Goal: Task Accomplishment & Management: Use online tool/utility

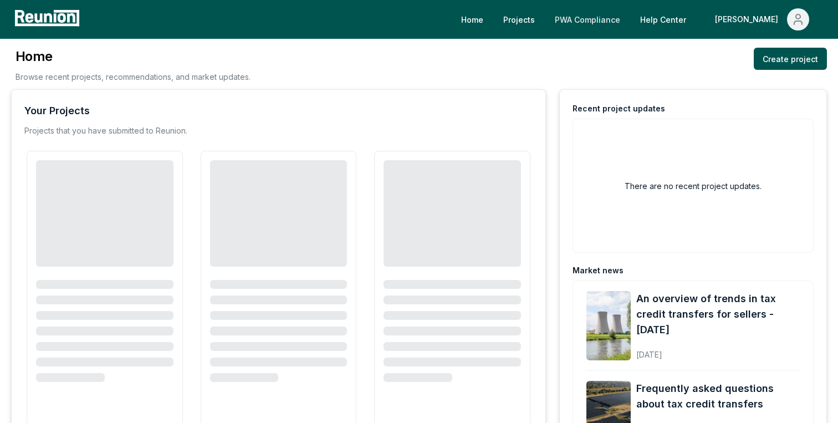
click at [623, 22] on link "PWA Compliance" at bounding box center [587, 19] width 83 height 22
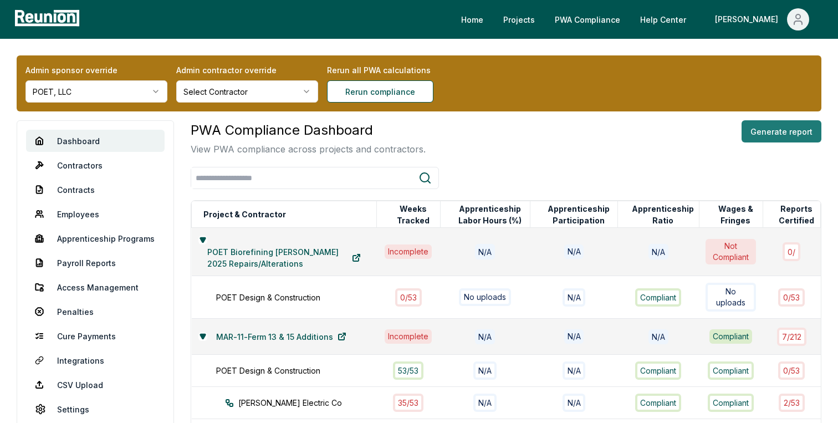
click at [762, 133] on button "Generate report" at bounding box center [782, 131] width 80 height 22
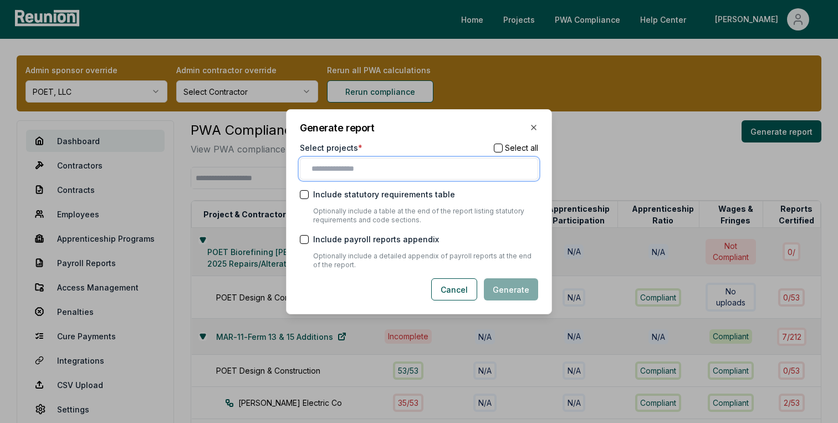
click at [432, 168] on input "text" at bounding box center [420, 169] width 219 height 12
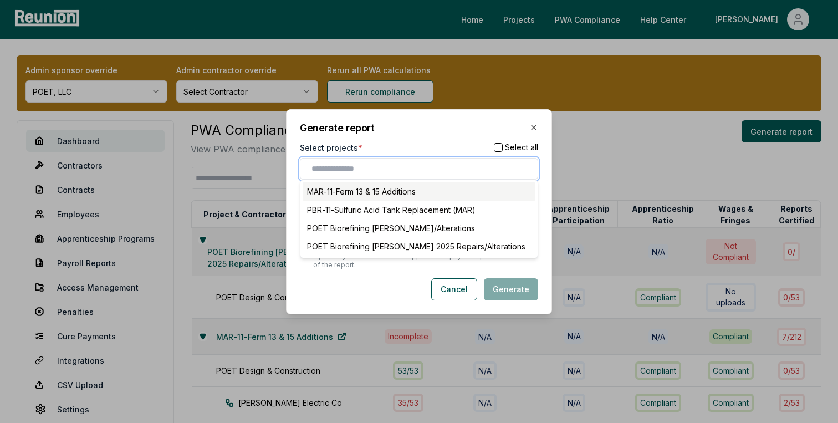
click at [453, 190] on div "MAR-11-Ferm 13 & 15 Additions" at bounding box center [419, 191] width 233 height 18
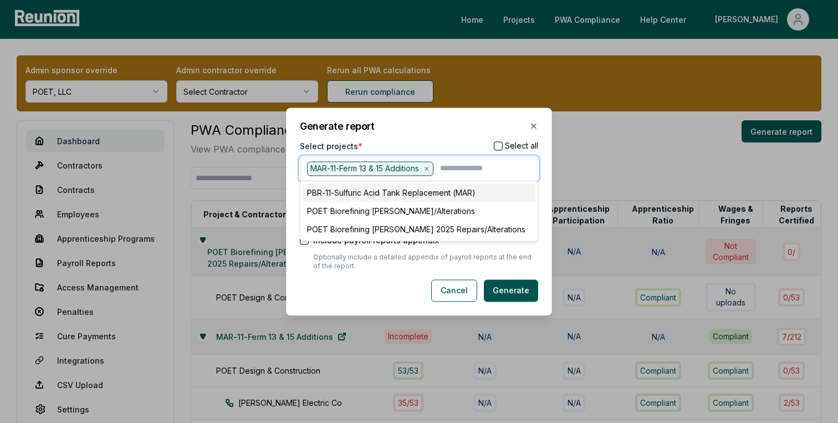
click at [451, 196] on div "PBR-11-Sulfuric Acid Tank Replacement (MAR)" at bounding box center [419, 192] width 233 height 18
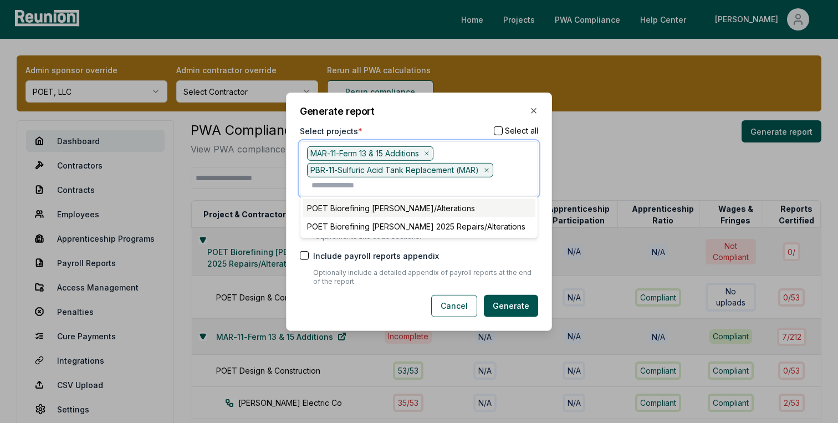
click at [449, 209] on div "POET Biorefining [PERSON_NAME]/Alterations" at bounding box center [419, 208] width 233 height 18
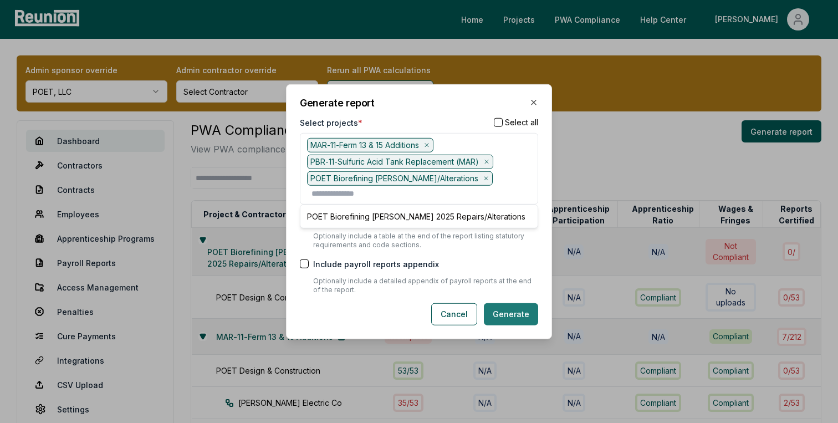
click at [500, 306] on button "Generate" at bounding box center [511, 314] width 54 height 22
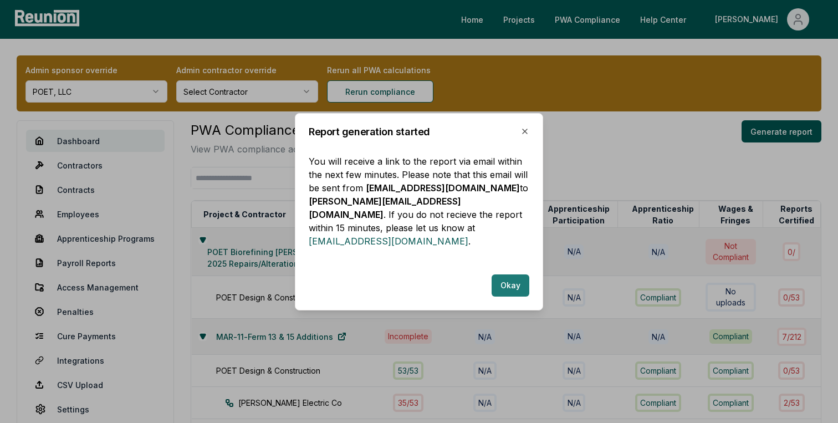
click at [499, 274] on button "Okay" at bounding box center [511, 285] width 38 height 22
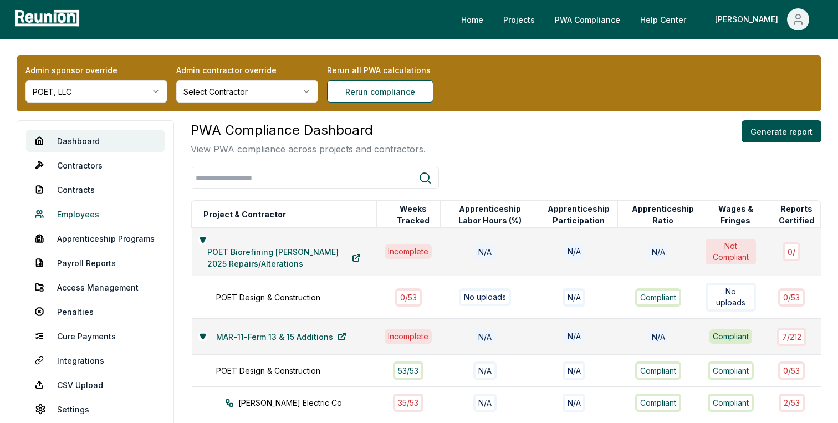
click at [71, 215] on link "Employees" at bounding box center [95, 214] width 139 height 22
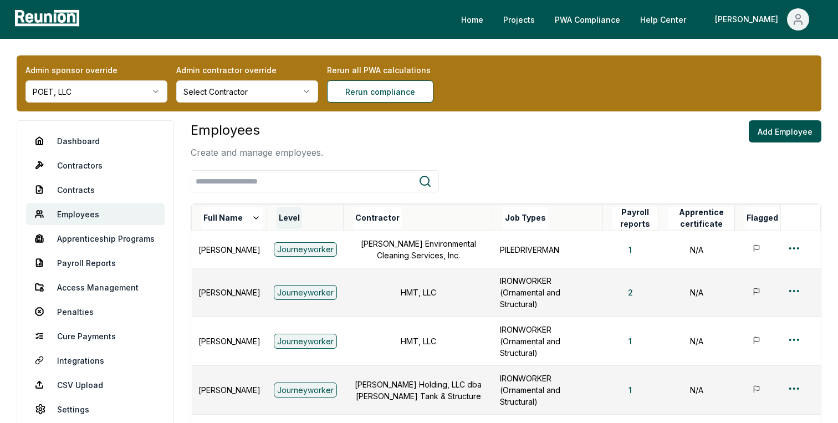
click at [302, 221] on button "Level" at bounding box center [289, 218] width 25 height 22
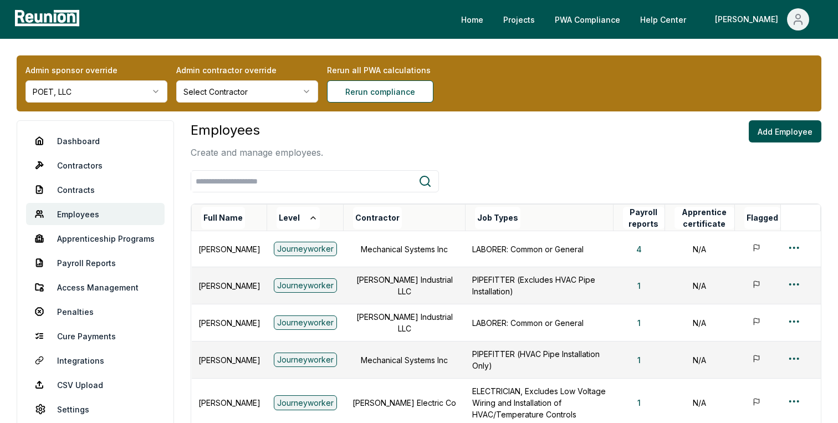
click at [308, 221] on button "Level" at bounding box center [298, 218] width 43 height 22
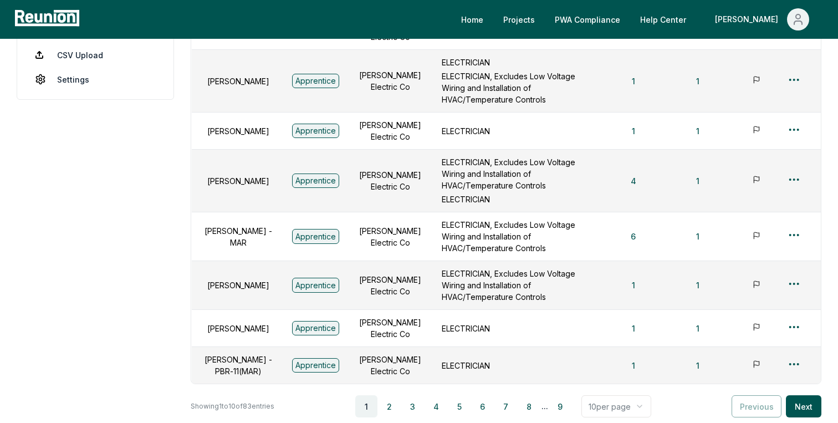
scroll to position [359, 0]
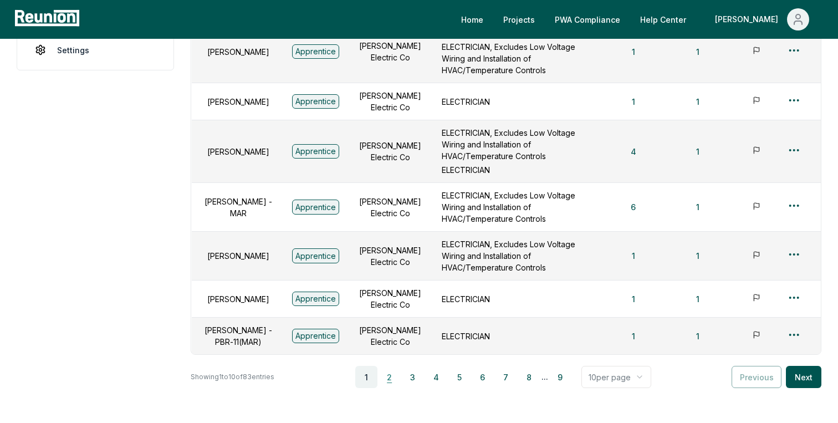
click at [391, 366] on button "2" at bounding box center [390, 377] width 22 height 22
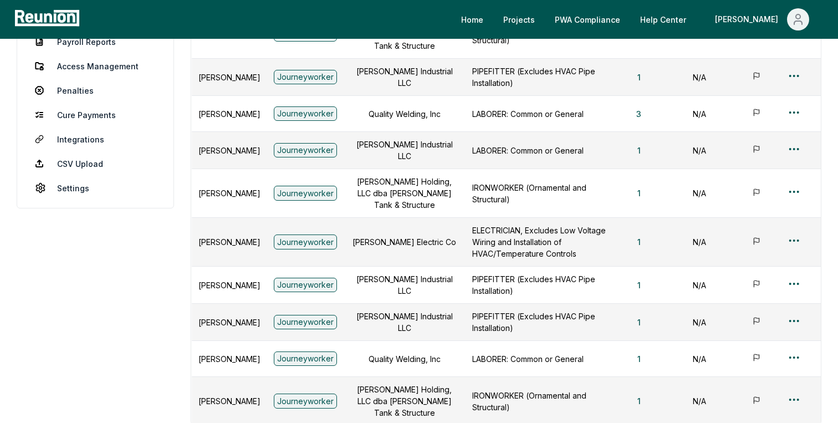
scroll to position [109, 0]
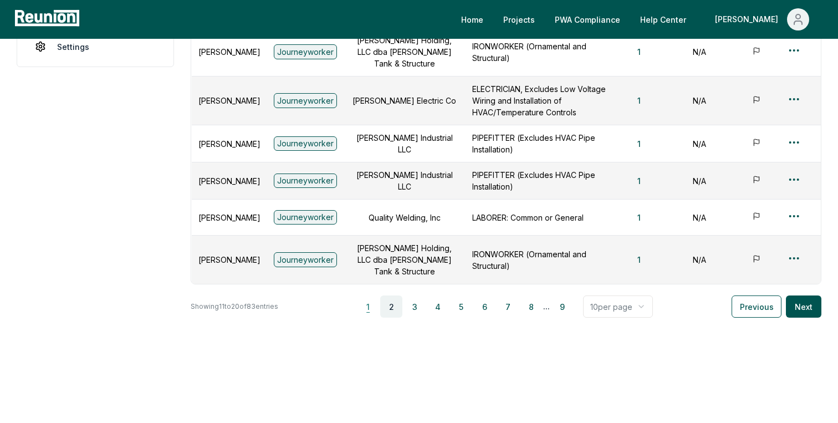
click at [372, 301] on button "1" at bounding box center [368, 306] width 22 height 22
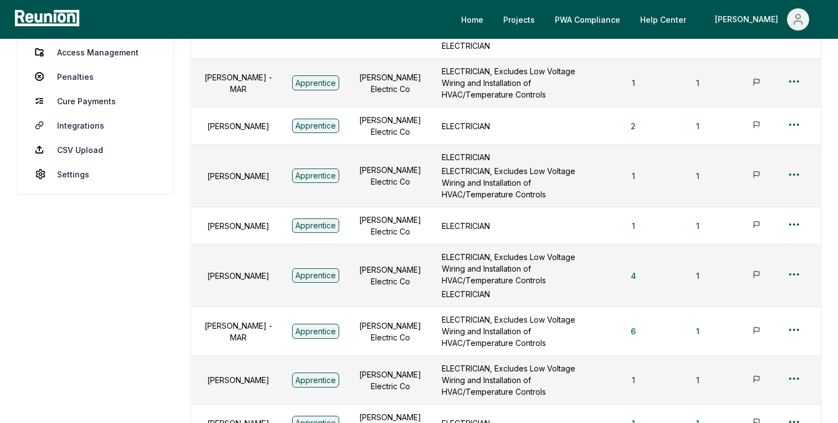
scroll to position [232, 0]
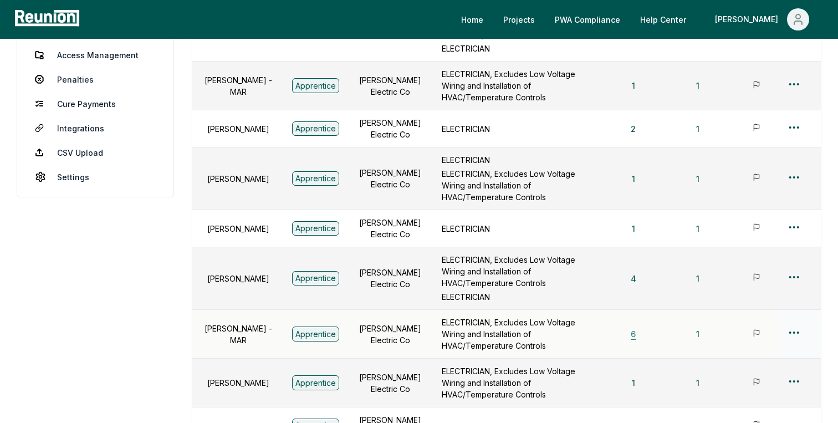
click at [636, 323] on button "6" at bounding box center [633, 334] width 23 height 22
click at [794, 277] on html "Please visit us on your desktop We're working on making our marketplace mobile-…" at bounding box center [419, 194] width 838 height 852
click at [743, 321] on div "Edit" at bounding box center [775, 324] width 105 height 18
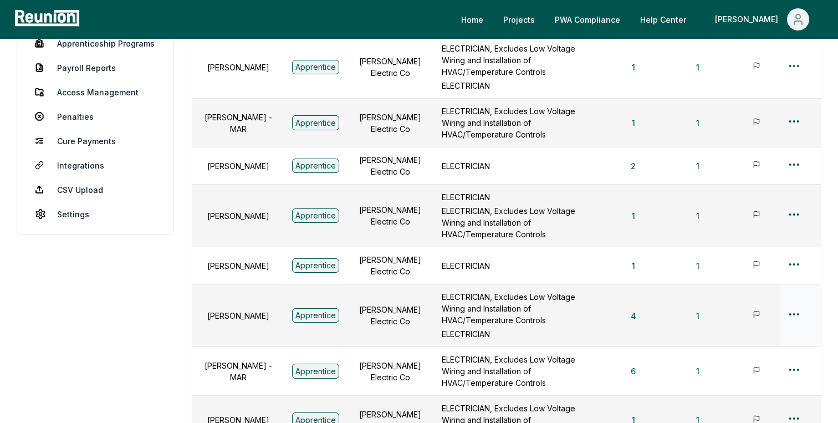
scroll to position [179, 0]
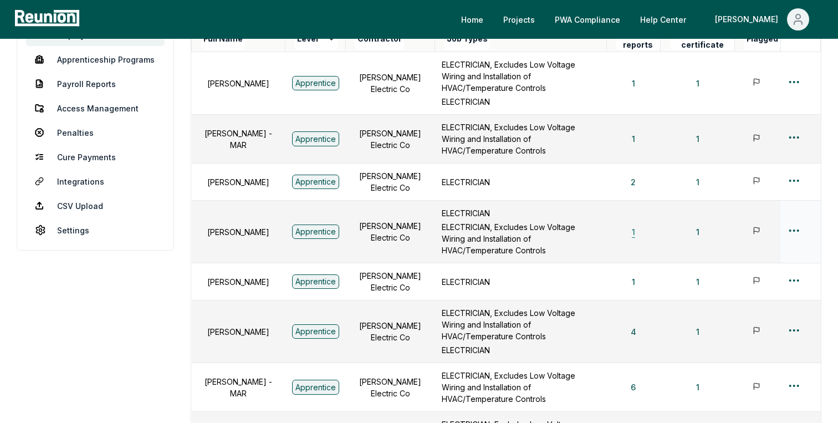
click at [637, 221] on button "1" at bounding box center [633, 232] width 21 height 22
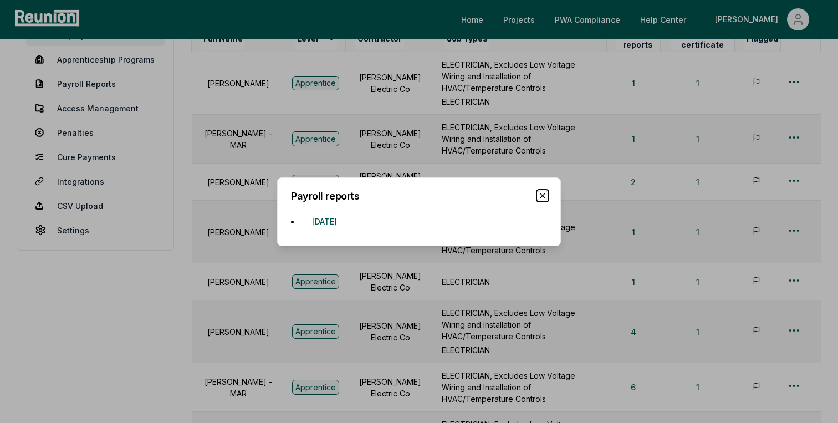
click at [543, 192] on icon "button" at bounding box center [542, 195] width 9 height 9
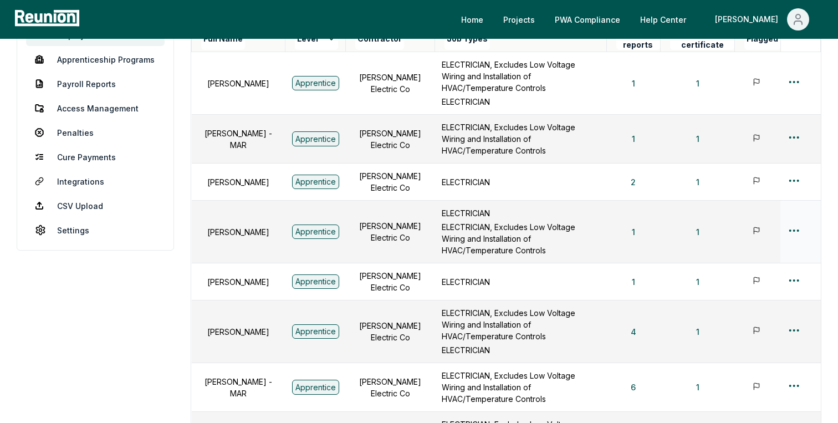
click at [802, 224] on div at bounding box center [800, 232] width 27 height 16
click at [792, 200] on html "Please visit us on your desktop We're working on making our marketplace mobile-…" at bounding box center [419, 247] width 838 height 852
click at [746, 244] on div "Edit" at bounding box center [775, 245] width 105 height 18
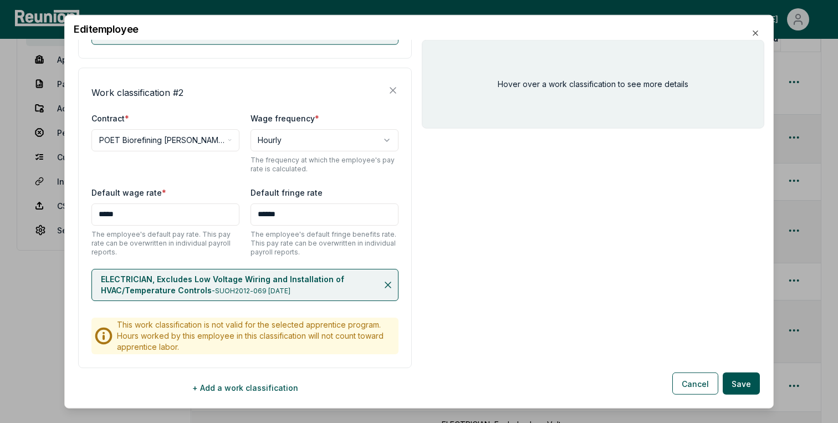
scroll to position [548, 0]
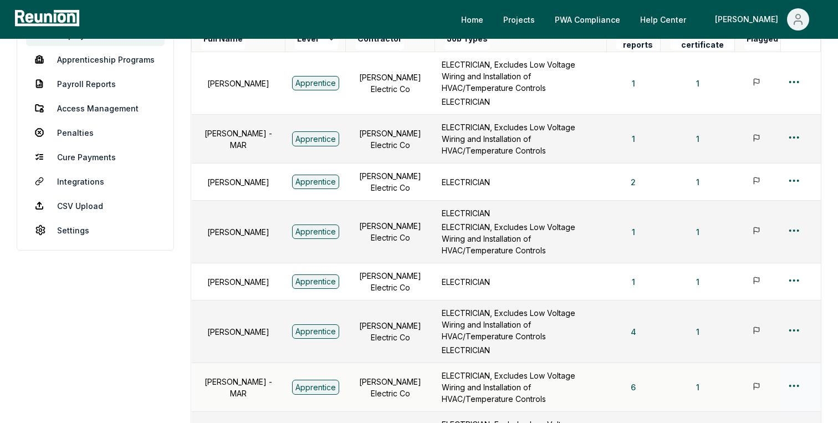
click at [797, 334] on html "Please visit us on your desktop We're working on making our marketplace mobile-…" at bounding box center [419, 247] width 838 height 852
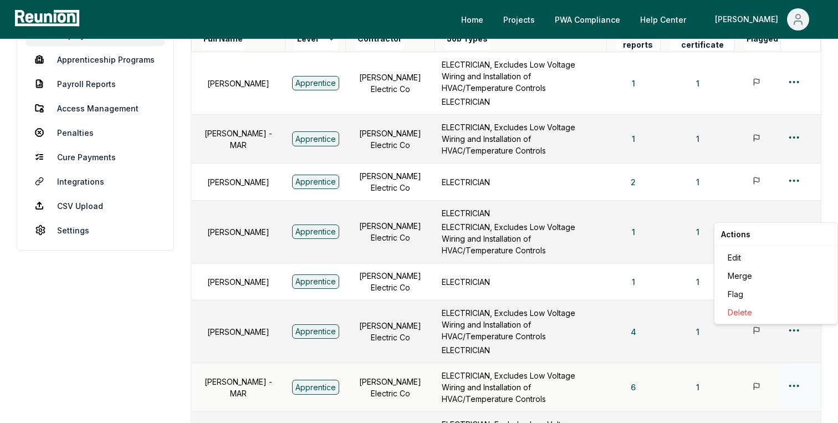
click at [682, 344] on html "Please visit us on your desktop We're working on making our marketplace mobile-…" at bounding box center [419, 247] width 838 height 852
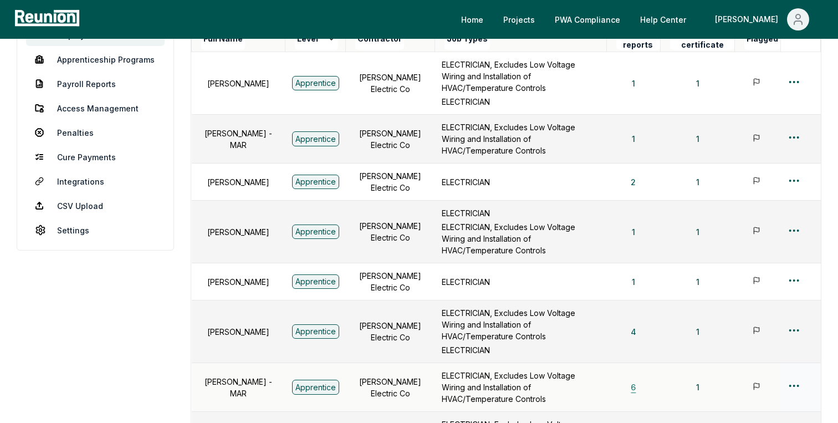
click at [636, 376] on button "6" at bounding box center [633, 387] width 23 height 22
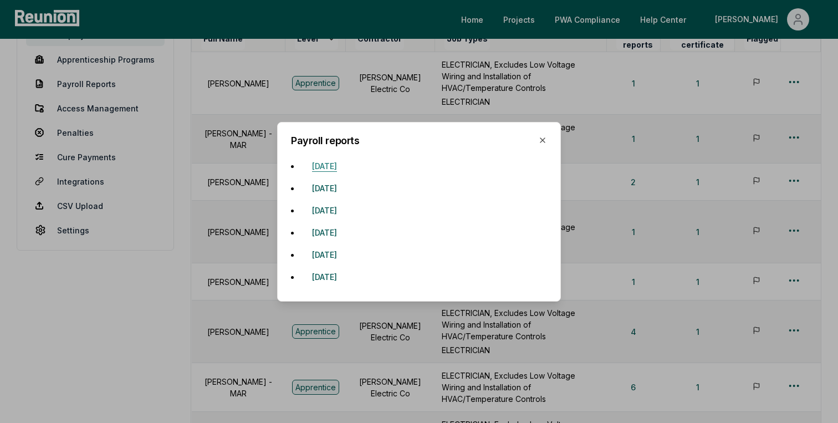
click at [336, 162] on button "June 29, 2025" at bounding box center [324, 166] width 43 height 22
click at [340, 186] on button "August 3, 2025" at bounding box center [324, 188] width 43 height 22
click at [345, 215] on button "August 10, 2025" at bounding box center [324, 210] width 43 height 22
click at [345, 233] on button "August 17, 2025" at bounding box center [324, 232] width 43 height 22
click at [344, 255] on button "August 24, 2025" at bounding box center [324, 254] width 43 height 22
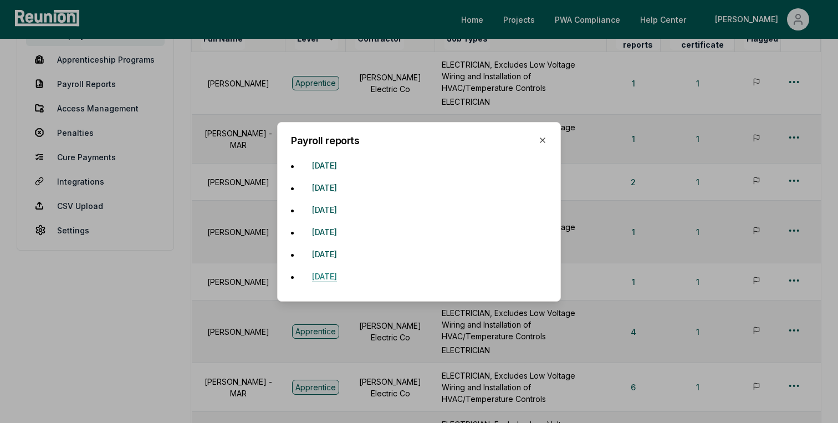
click at [344, 276] on button "June 22, 2025" at bounding box center [324, 276] width 43 height 22
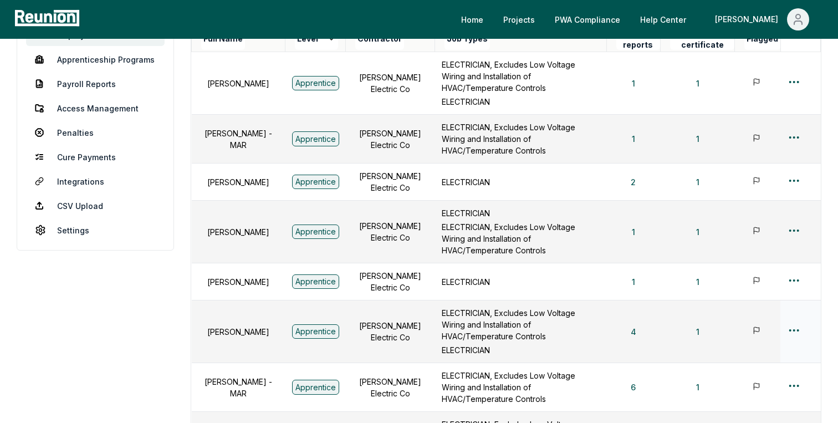
click at [794, 282] on html "Please visit us on your desktop We're working on making our marketplace mobile-…" at bounding box center [419, 247] width 838 height 852
click at [745, 335] on div "Edit" at bounding box center [775, 333] width 105 height 18
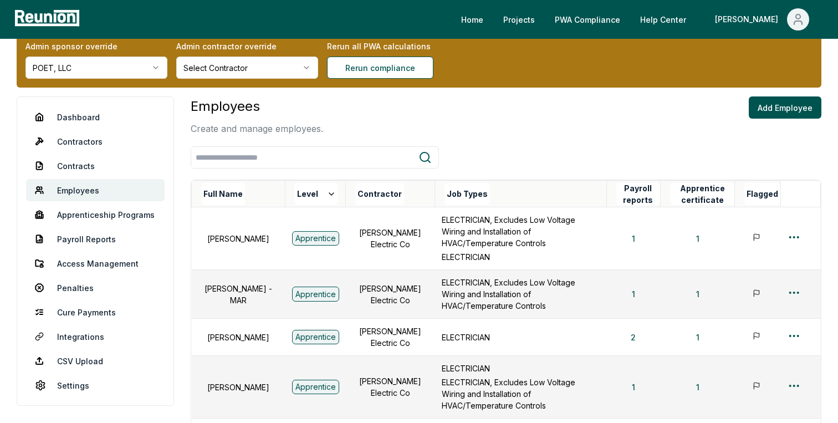
scroll to position [17, 0]
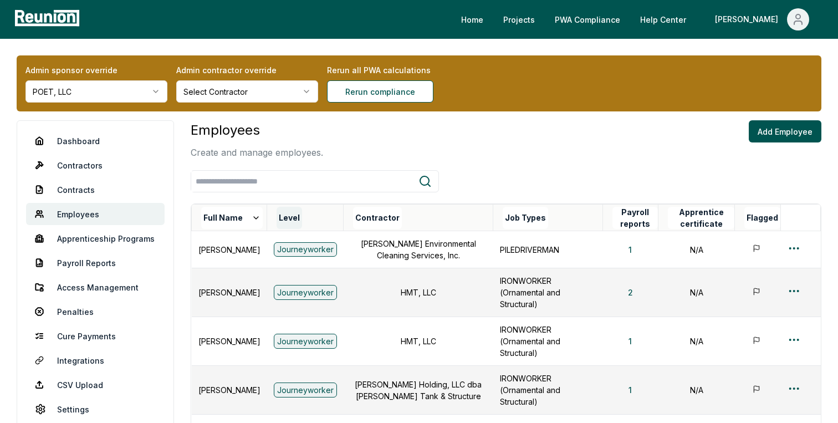
click at [293, 214] on button "Level" at bounding box center [289, 218] width 25 height 22
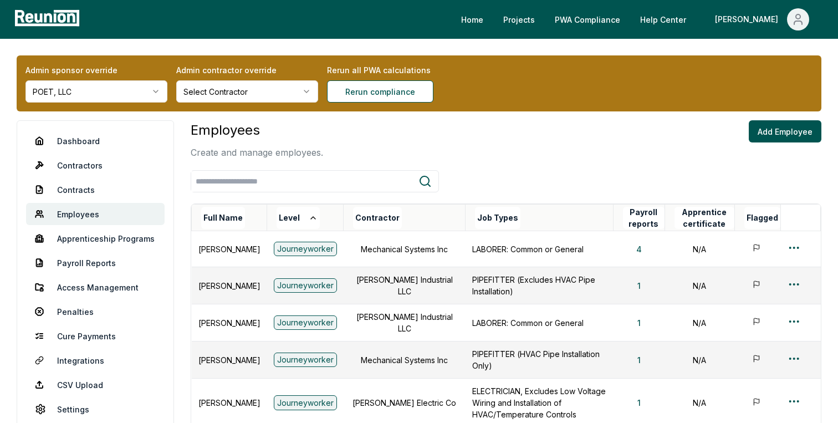
click at [293, 214] on button "Level" at bounding box center [298, 218] width 43 height 22
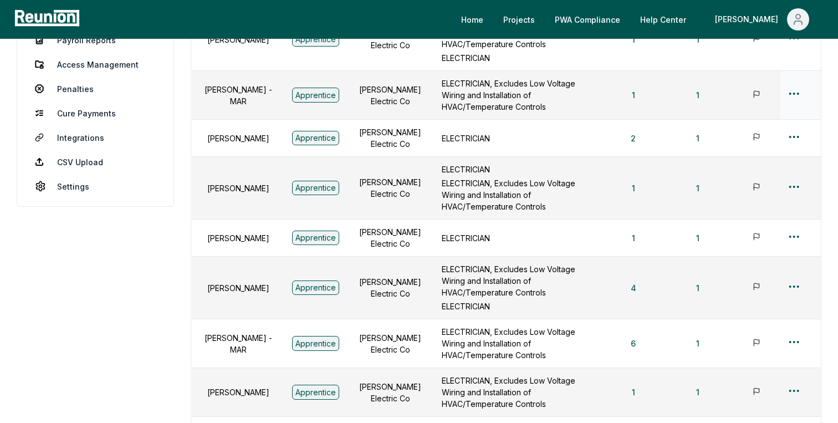
scroll to position [229, 0]
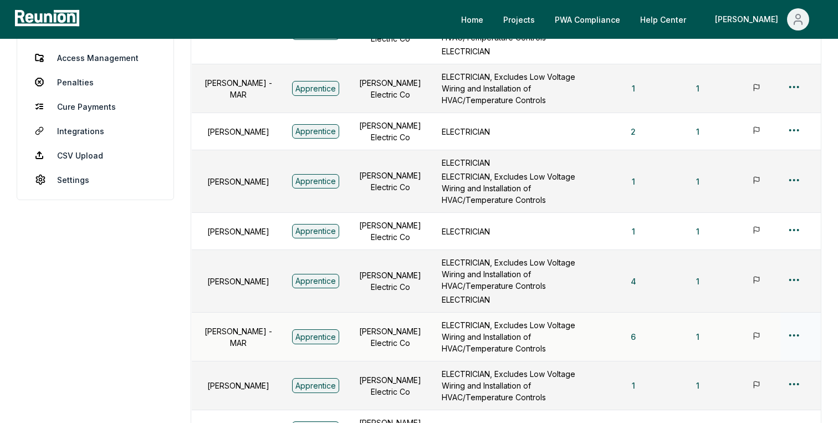
click at [796, 280] on html "Please visit us on your desktop We're working on making our marketplace mobile-…" at bounding box center [419, 197] width 838 height 852
click at [747, 325] on div "Edit" at bounding box center [775, 327] width 105 height 18
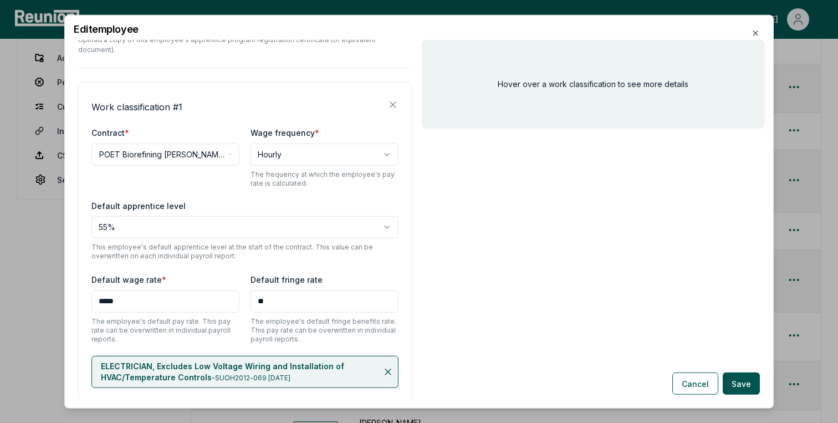
scroll to position [322, 0]
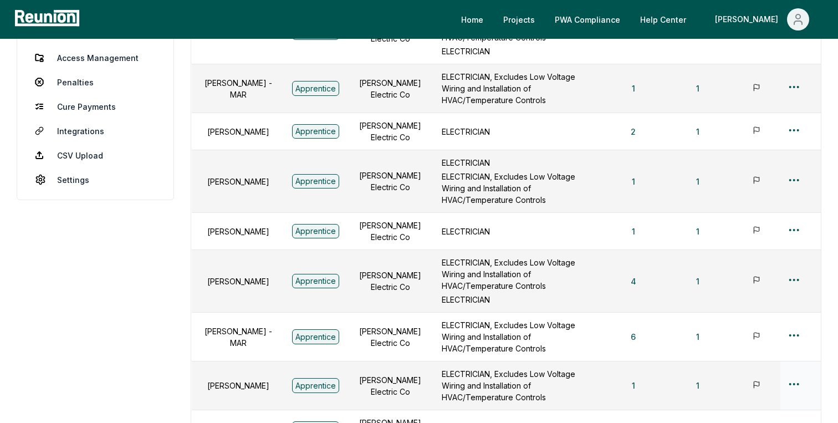
click at [798, 319] on html "Please visit us on your desktop We're working on making our marketplace mobile-…" at bounding box center [419, 197] width 838 height 852
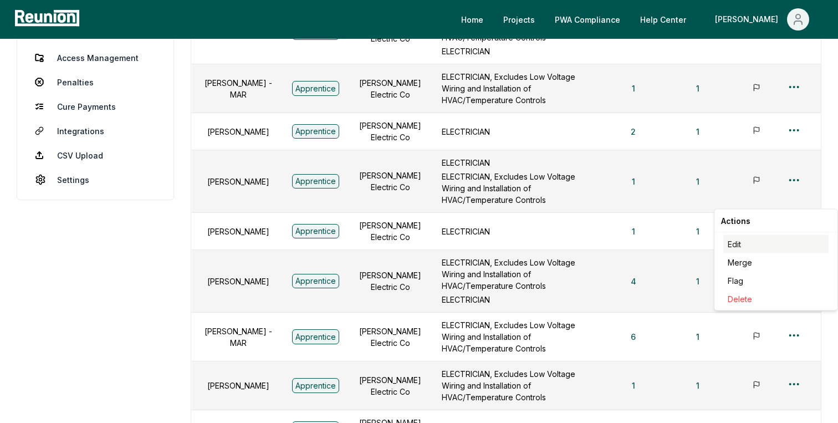
click at [740, 242] on div "Edit" at bounding box center [775, 244] width 105 height 18
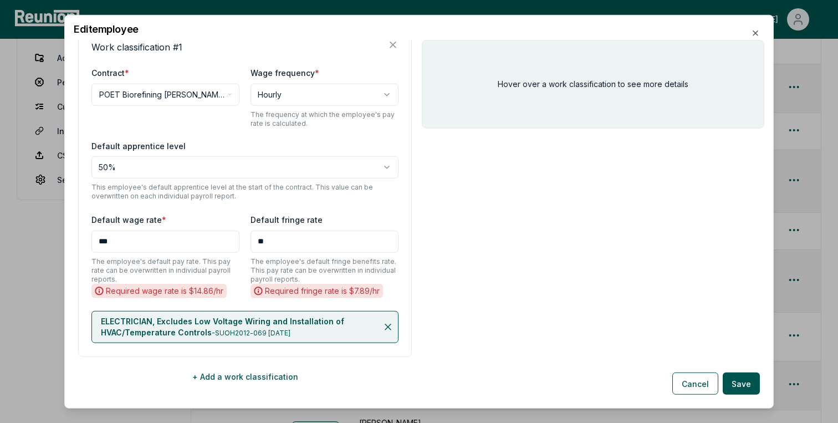
scroll to position [338, 0]
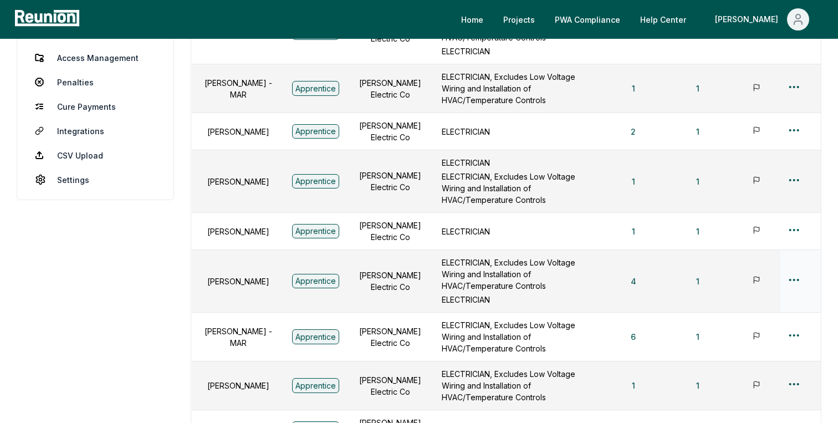
click at [793, 240] on html "Please visit us on your desktop We're working on making our marketplace mobile-…" at bounding box center [419, 197] width 838 height 852
click at [758, 280] on div "Edit" at bounding box center [775, 282] width 105 height 18
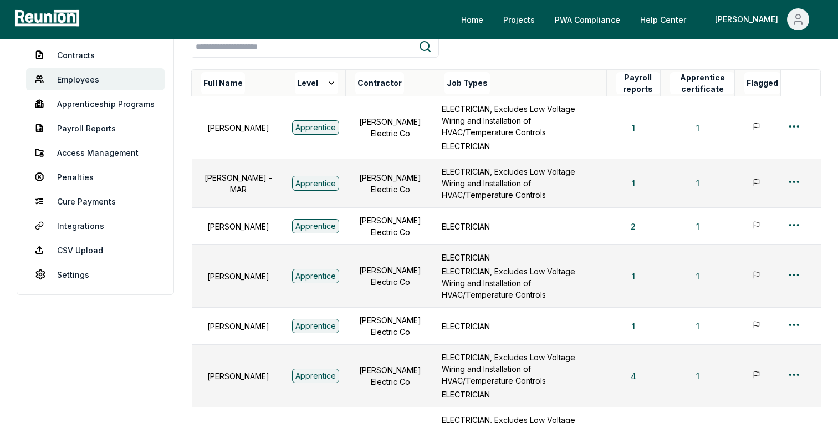
scroll to position [0, 0]
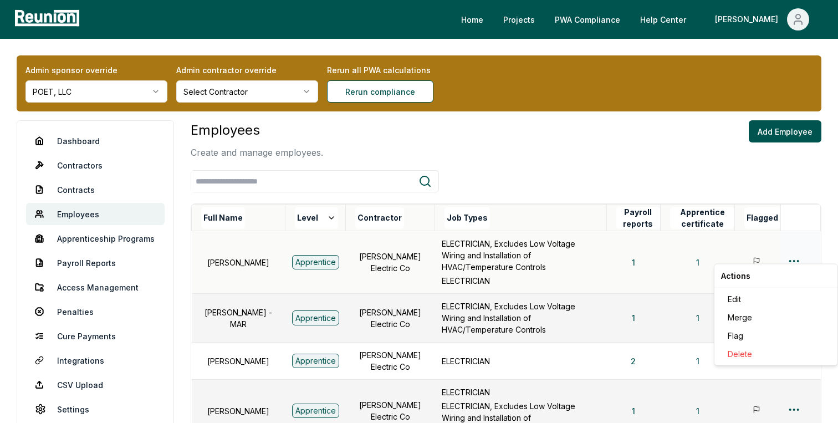
click at [795, 250] on html "Please visit us on your desktop We're working on making our marketplace mobile-…" at bounding box center [419, 426] width 838 height 852
click at [729, 293] on div "Edit" at bounding box center [775, 299] width 105 height 18
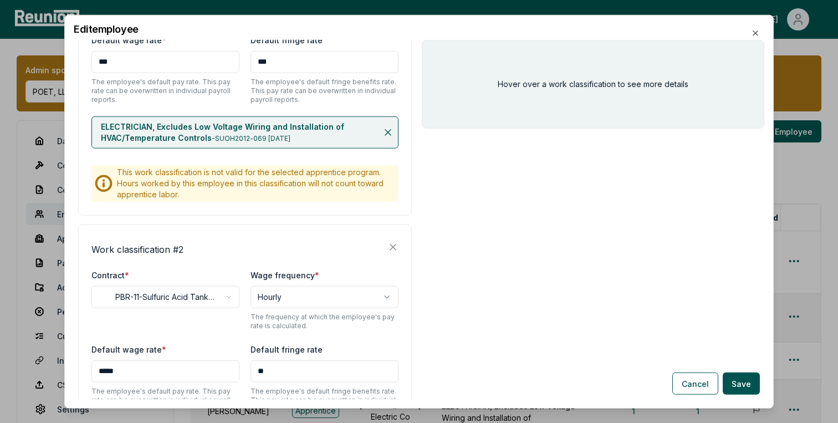
scroll to position [468, 0]
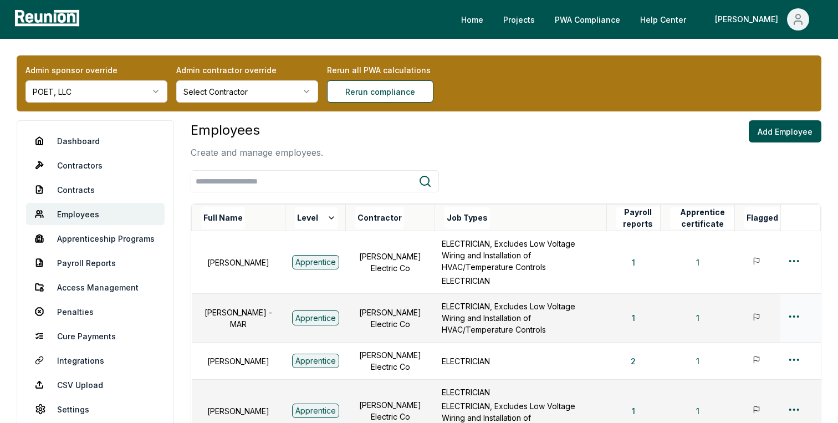
click at [794, 296] on html "Please visit us on your desktop We're working on making our marketplace mobile-…" at bounding box center [419, 426] width 838 height 852
click at [741, 338] on div "Edit" at bounding box center [775, 343] width 105 height 18
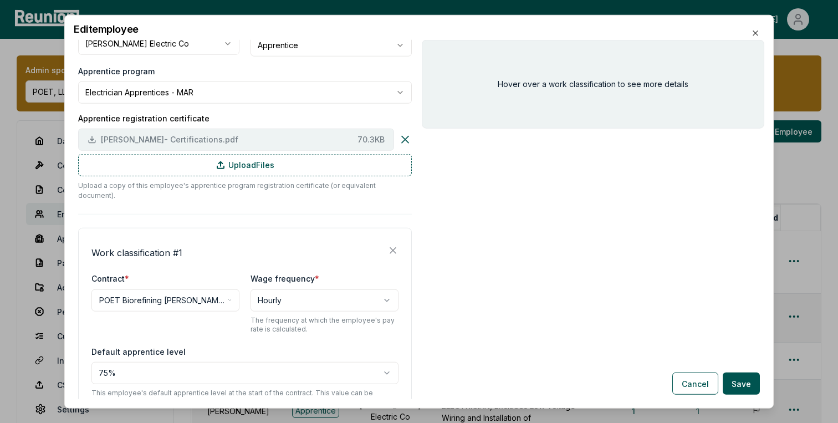
scroll to position [338, 0]
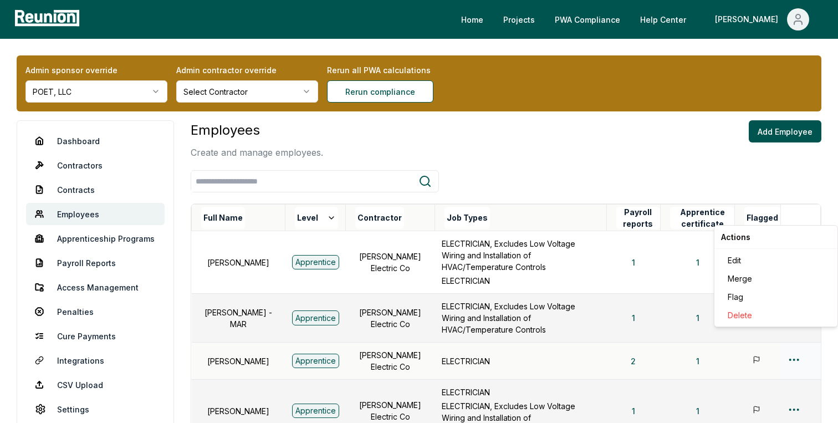
click at [792, 334] on html "Please visit us on your desktop We're working on making our marketplace mobile-…" at bounding box center [419, 426] width 838 height 852
click at [749, 258] on div "Edit" at bounding box center [775, 260] width 105 height 18
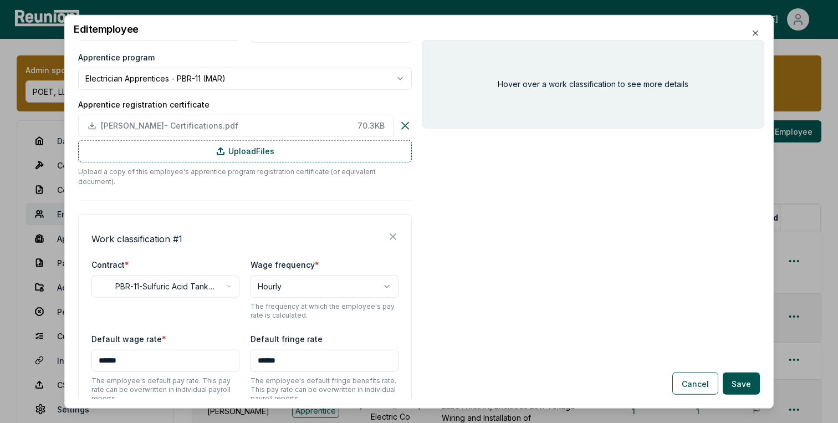
scroll to position [137, 0]
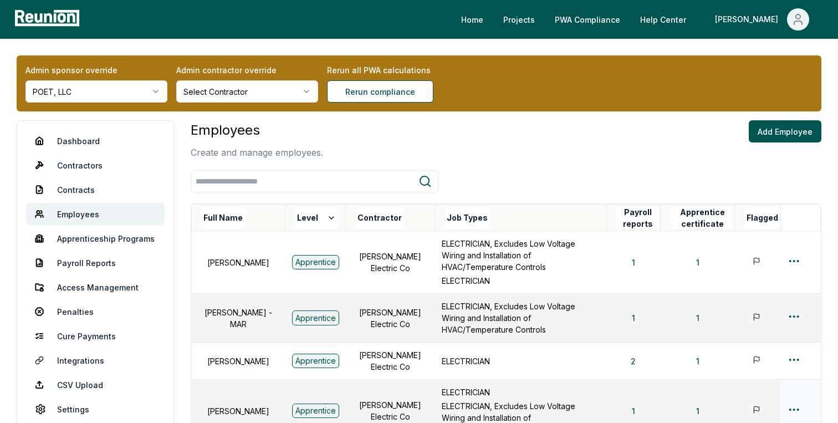
click at [795, 381] on html "Please visit us on your desktop We're working on making our marketplace mobile-…" at bounding box center [419, 426] width 838 height 852
click at [769, 305] on div "Edit" at bounding box center [775, 304] width 105 height 18
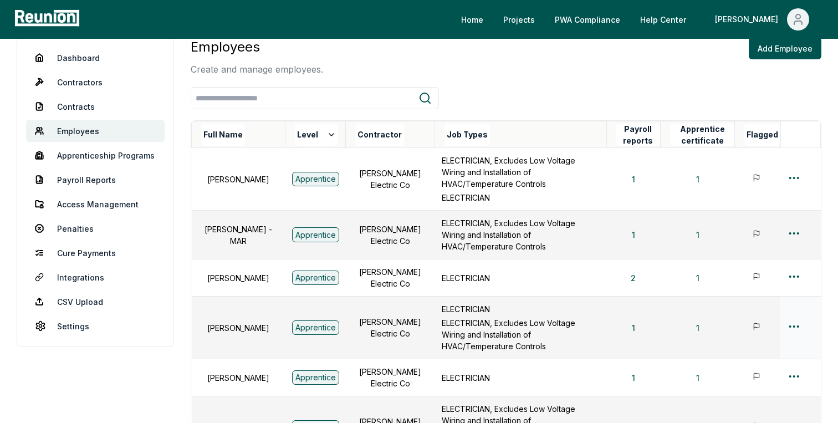
scroll to position [88, 0]
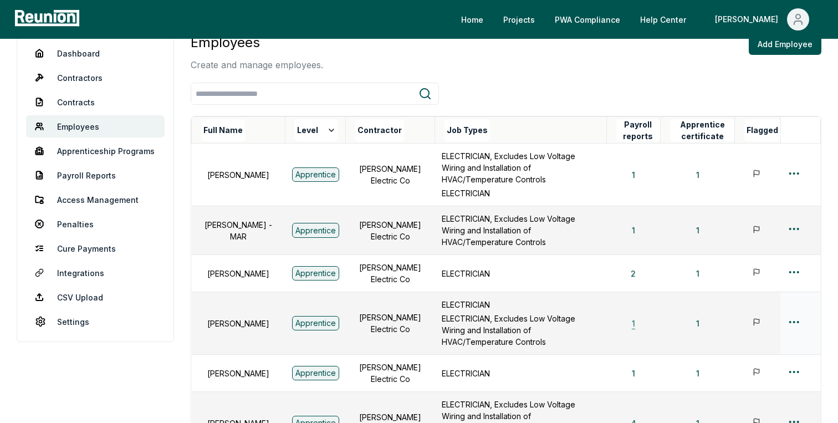
click at [638, 312] on button "1" at bounding box center [633, 323] width 21 height 22
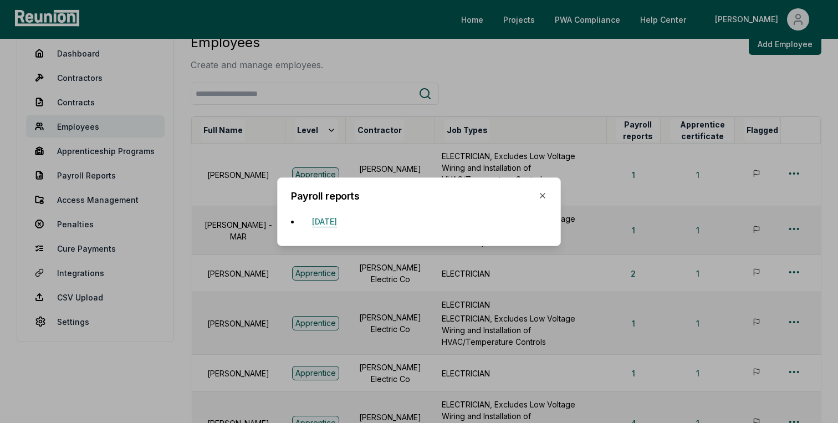
click at [321, 218] on button "June 29, 2025" at bounding box center [324, 221] width 43 height 22
